Goal: Information Seeking & Learning: Learn about a topic

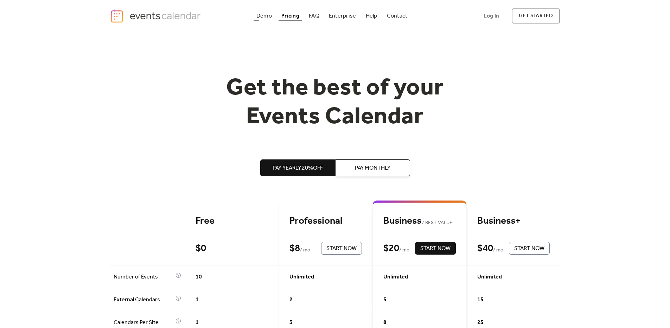
click at [291, 18] on div "Pricing" at bounding box center [290, 16] width 18 height 4
click at [267, 18] on div "Demo" at bounding box center [263, 16] width 15 height 4
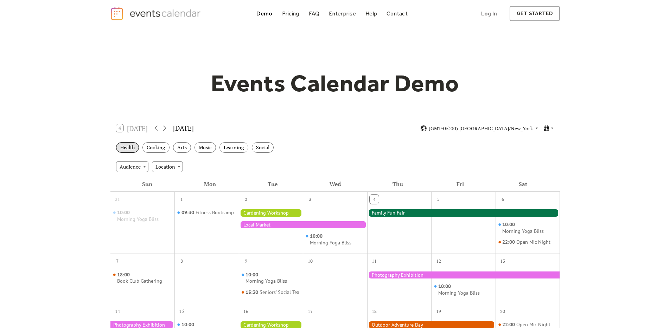
scroll to position [3, 0]
click at [135, 148] on div "Health" at bounding box center [127, 147] width 23 height 11
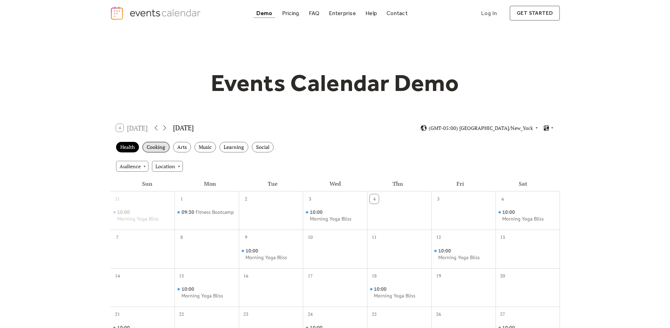
click at [158, 148] on div "Cooking" at bounding box center [155, 147] width 27 height 11
click at [183, 148] on div "Arts" at bounding box center [182, 147] width 18 height 11
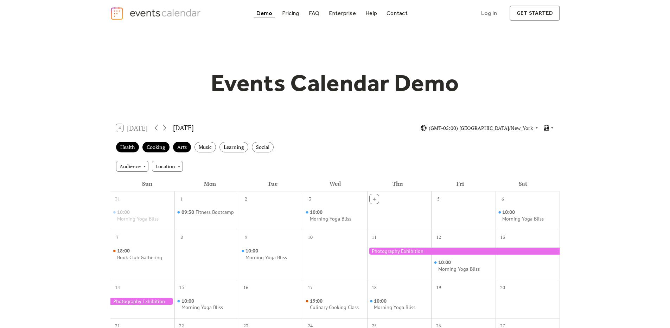
click at [392, 153] on div "Health Cooking Arts Music Learning Social" at bounding box center [334, 147] width 449 height 19
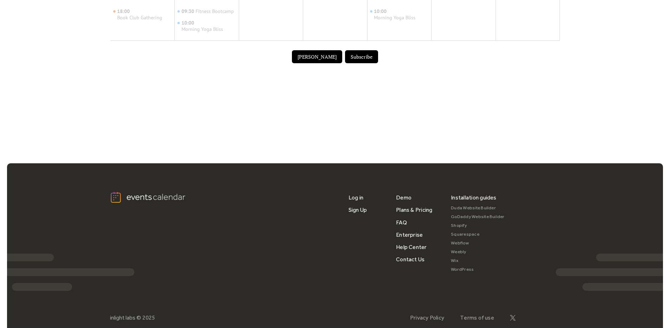
scroll to position [408, 0]
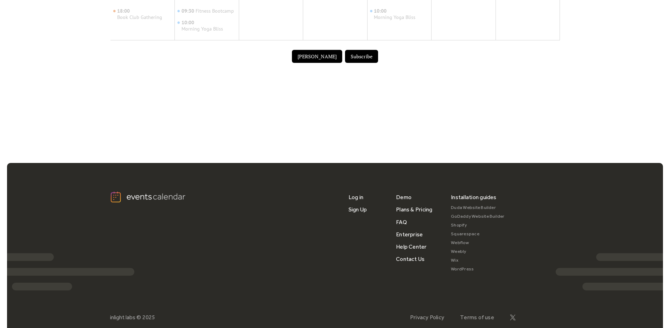
click at [457, 243] on link "Webflow" at bounding box center [478, 243] width 54 height 9
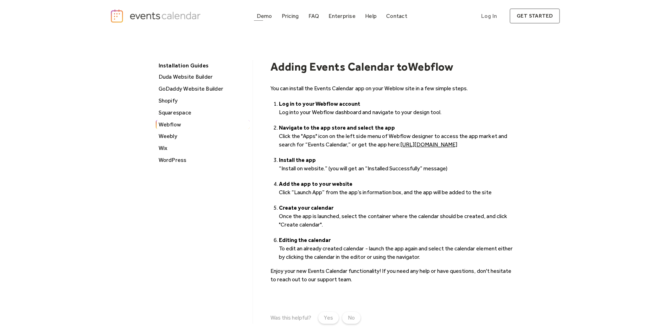
click at [260, 18] on div "Demo" at bounding box center [264, 16] width 15 height 4
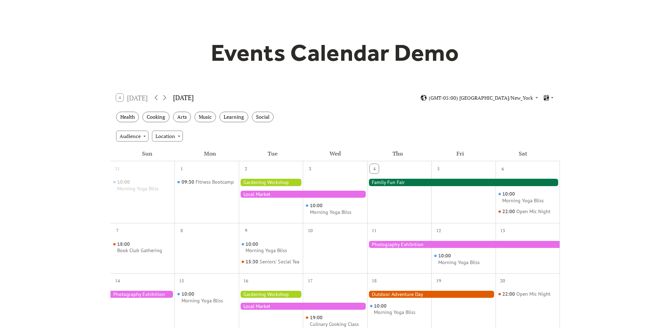
scroll to position [50, 0]
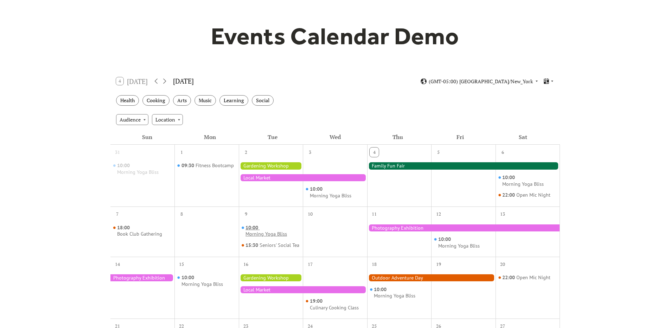
click at [254, 229] on span "10:00" at bounding box center [252, 228] width 14 height 7
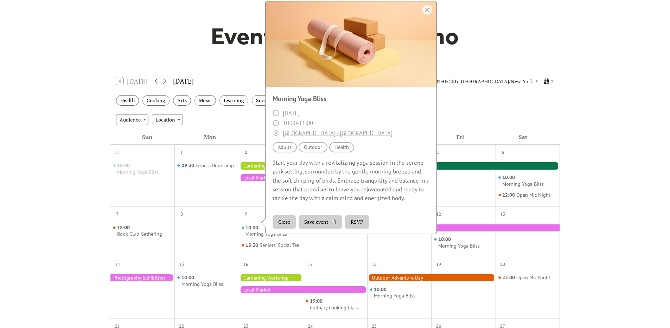
click at [275, 227] on button "Close" at bounding box center [283, 221] width 23 height 13
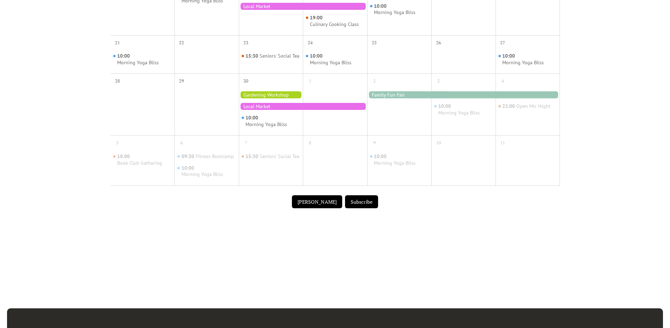
scroll to position [329, 0]
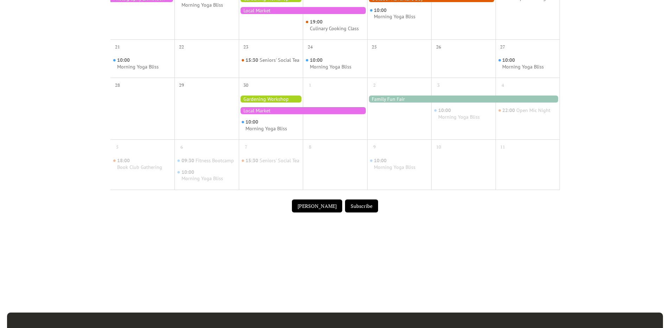
click at [302, 213] on button "[PERSON_NAME]" at bounding box center [317, 206] width 50 height 13
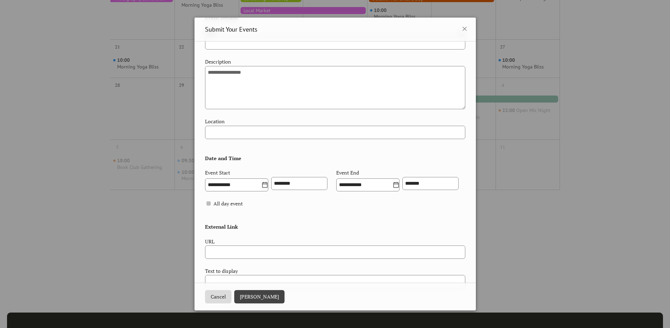
scroll to position [201, 0]
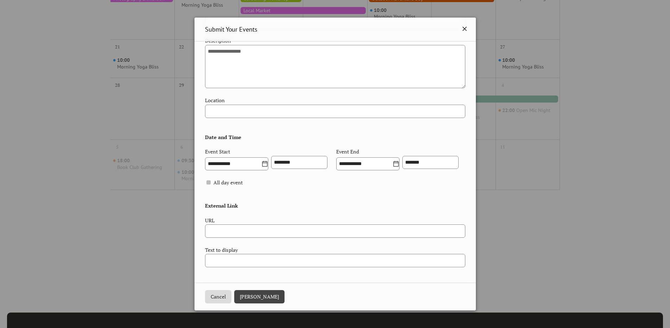
click at [462, 26] on icon at bounding box center [464, 29] width 8 height 8
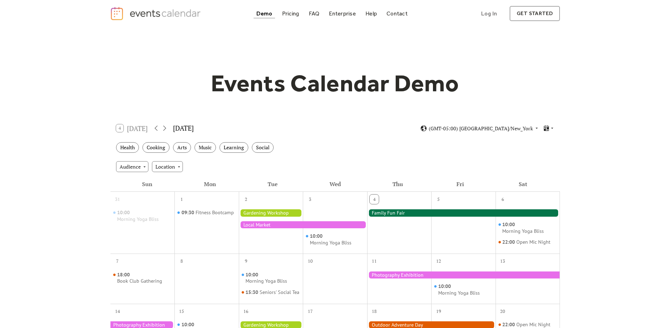
scroll to position [0, 0]
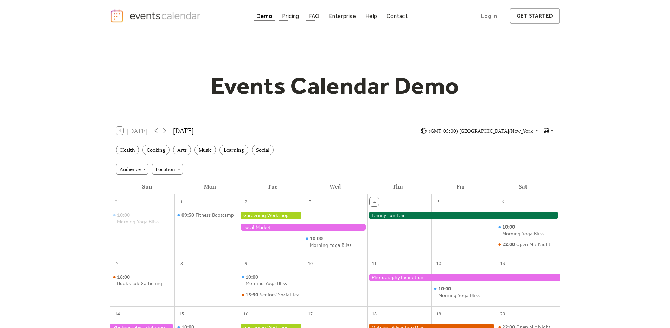
click at [321, 17] on link "FAQ" at bounding box center [314, 15] width 17 height 9
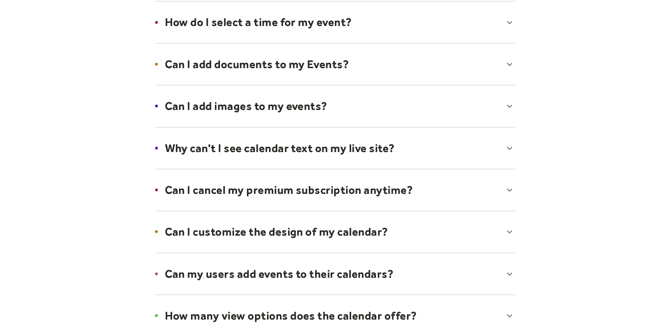
scroll to position [314, 0]
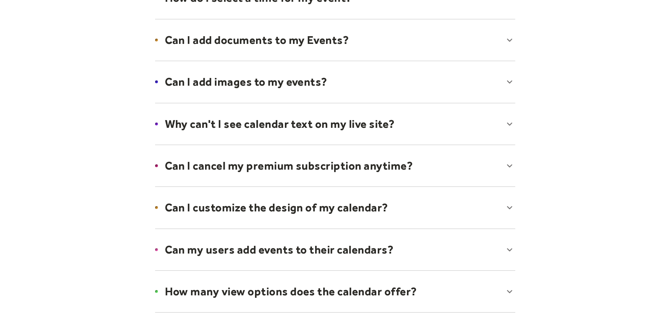
click at [290, 217] on div at bounding box center [335, 207] width 374 height 43
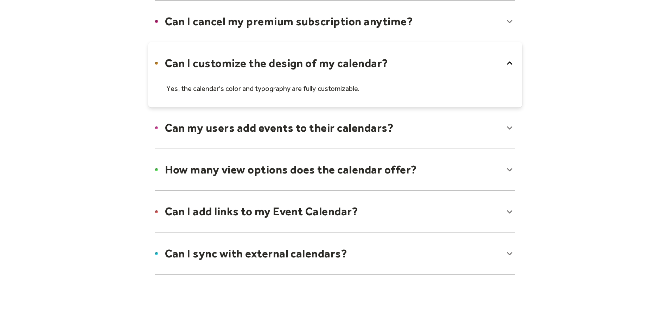
scroll to position [495, 0]
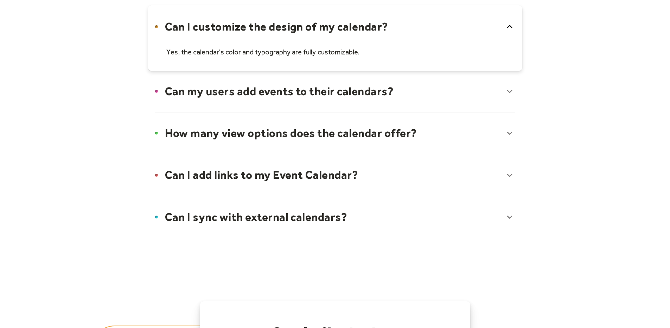
click at [280, 183] on div at bounding box center [335, 175] width 374 height 43
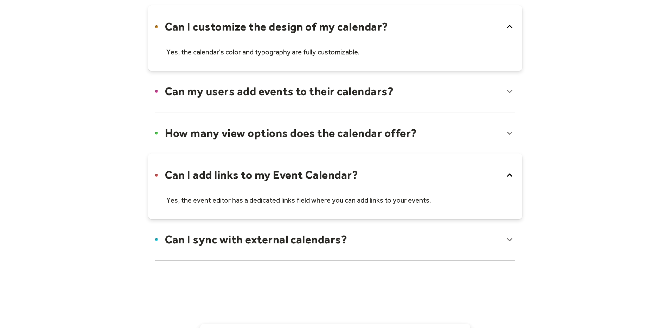
click at [281, 184] on div at bounding box center [335, 186] width 374 height 65
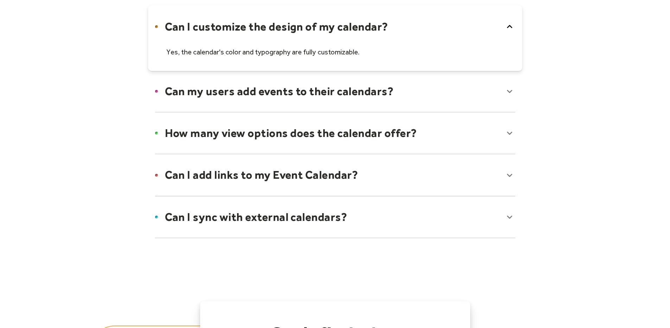
click at [282, 218] on div at bounding box center [335, 217] width 374 height 43
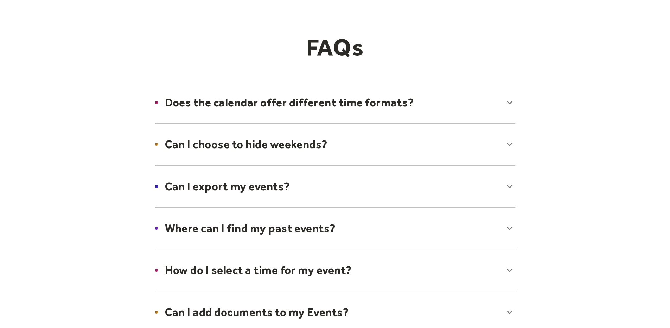
scroll to position [0, 0]
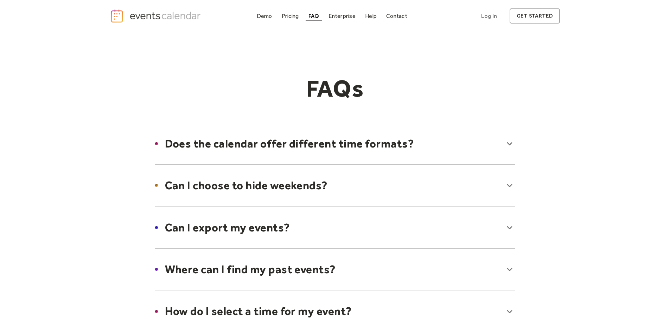
click at [140, 13] on img "home" at bounding box center [156, 16] width 93 height 14
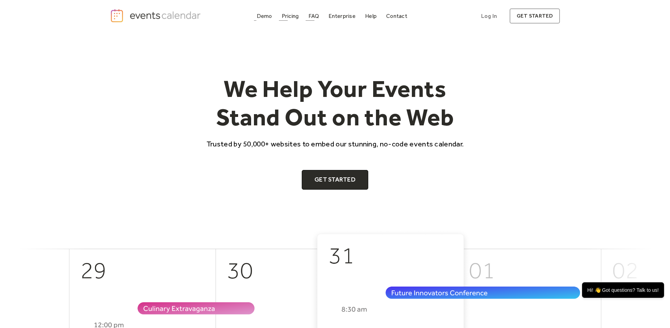
click at [310, 17] on div "FAQ" at bounding box center [313, 16] width 11 height 4
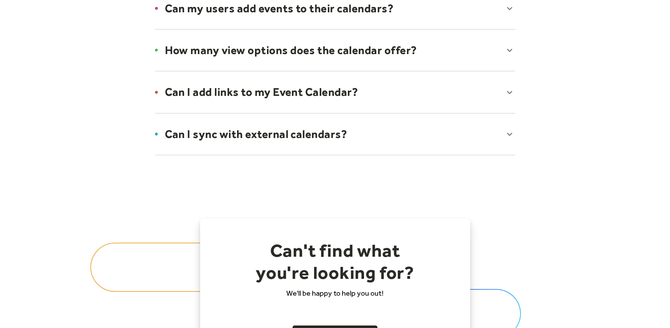
scroll to position [551, 0]
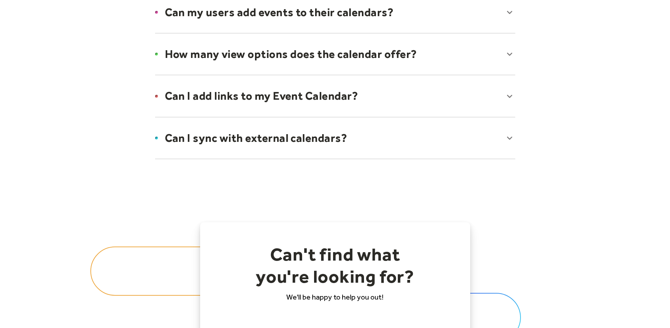
click at [231, 146] on div at bounding box center [335, 138] width 374 height 43
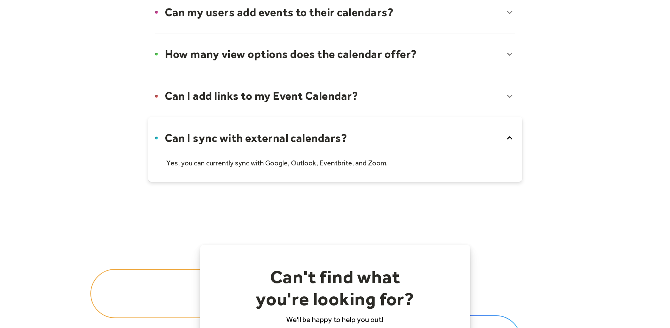
click at [218, 142] on div at bounding box center [335, 149] width 374 height 65
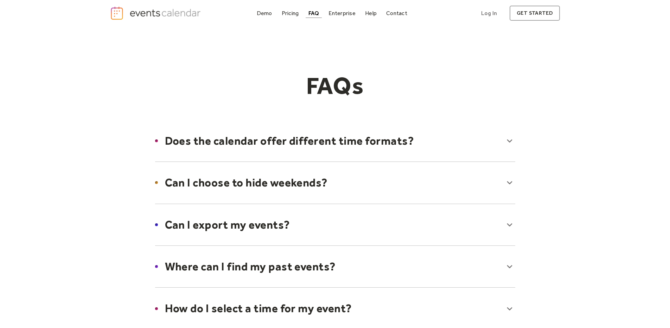
scroll to position [0, 0]
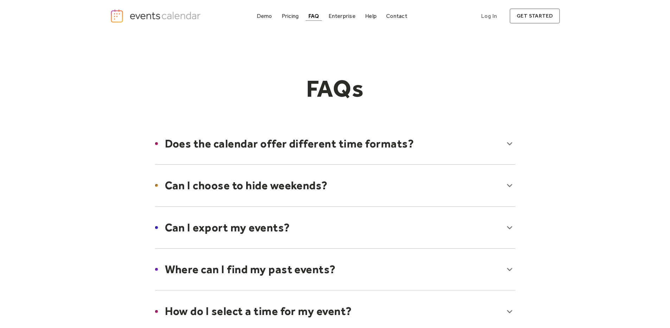
click at [265, 17] on div "Demo" at bounding box center [264, 16] width 15 height 4
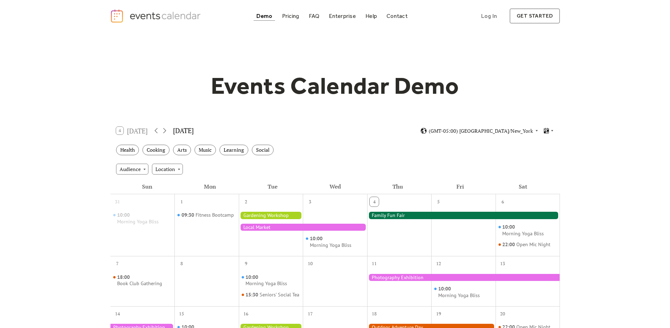
click at [268, 214] on div at bounding box center [271, 215] width 64 height 7
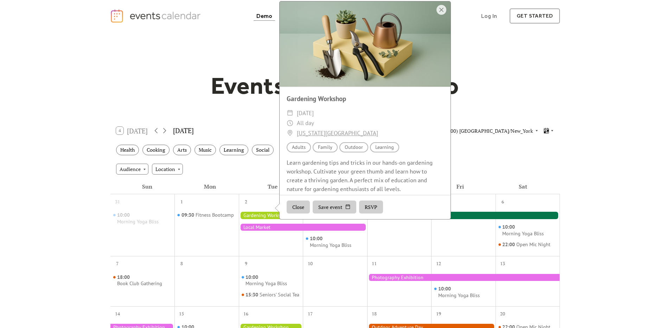
click at [367, 214] on button "RSVP" at bounding box center [371, 207] width 24 height 13
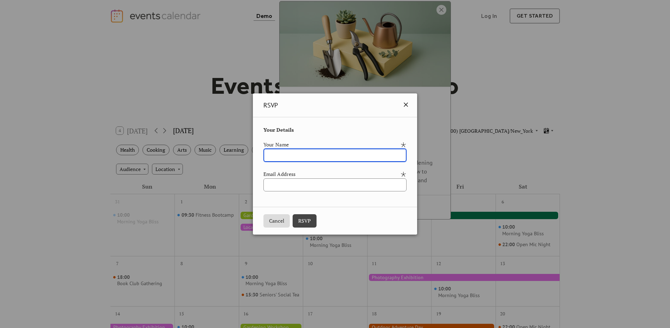
click at [408, 106] on icon at bounding box center [405, 105] width 8 height 8
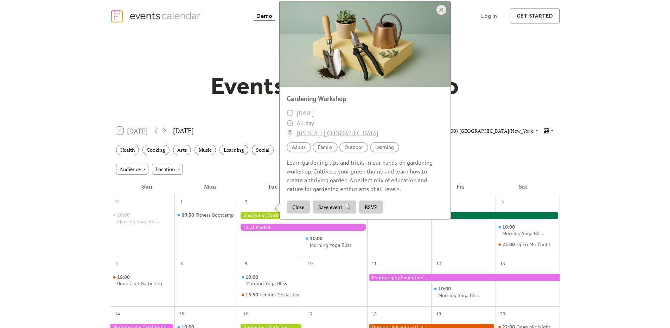
click at [327, 214] on button "Save event" at bounding box center [334, 207] width 44 height 13
click at [298, 211] on button "Close" at bounding box center [297, 207] width 23 height 13
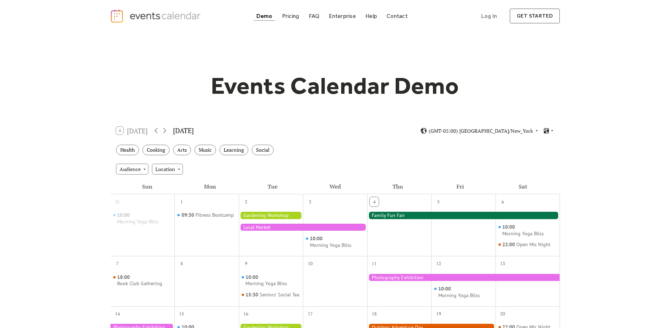
click at [396, 214] on div at bounding box center [463, 215] width 193 height 7
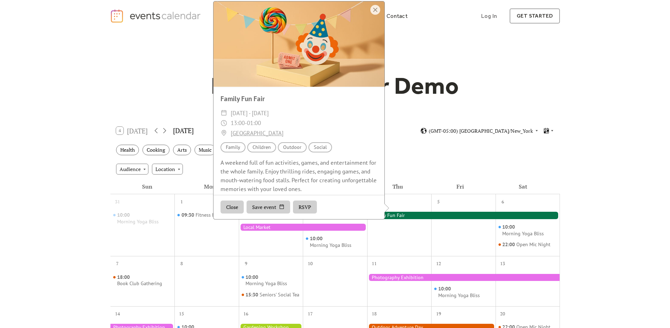
click at [259, 151] on div "Audience Children" at bounding box center [261, 147] width 29 height 10
